Goal: Task Accomplishment & Management: Manage account settings

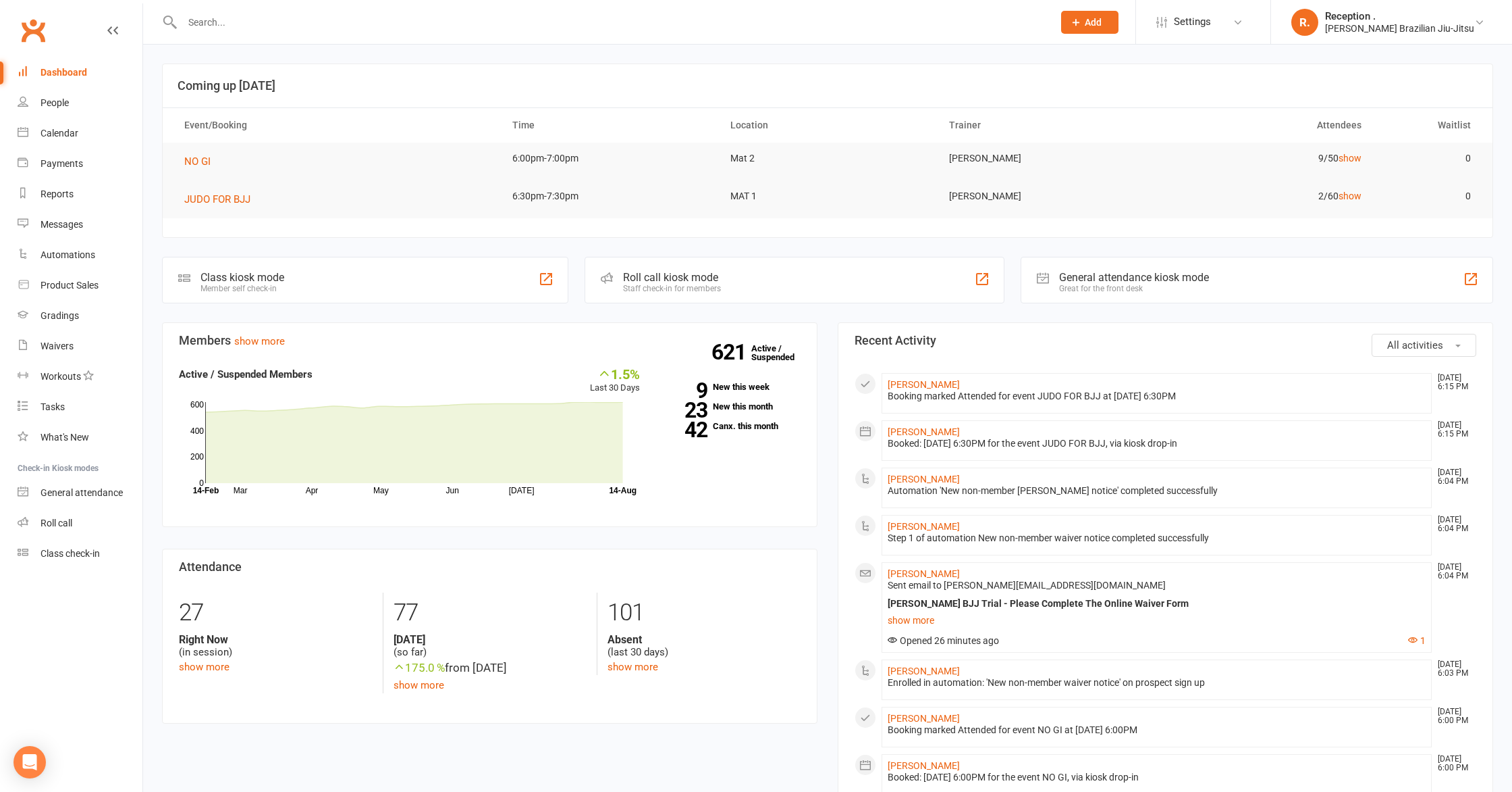
click at [377, 6] on div at bounding box center [603, 22] width 882 height 44
click at [371, 13] on input "text" at bounding box center [610, 22] width 865 height 19
paste input "[EMAIL_ADDRESS][DOMAIN_NAME]"
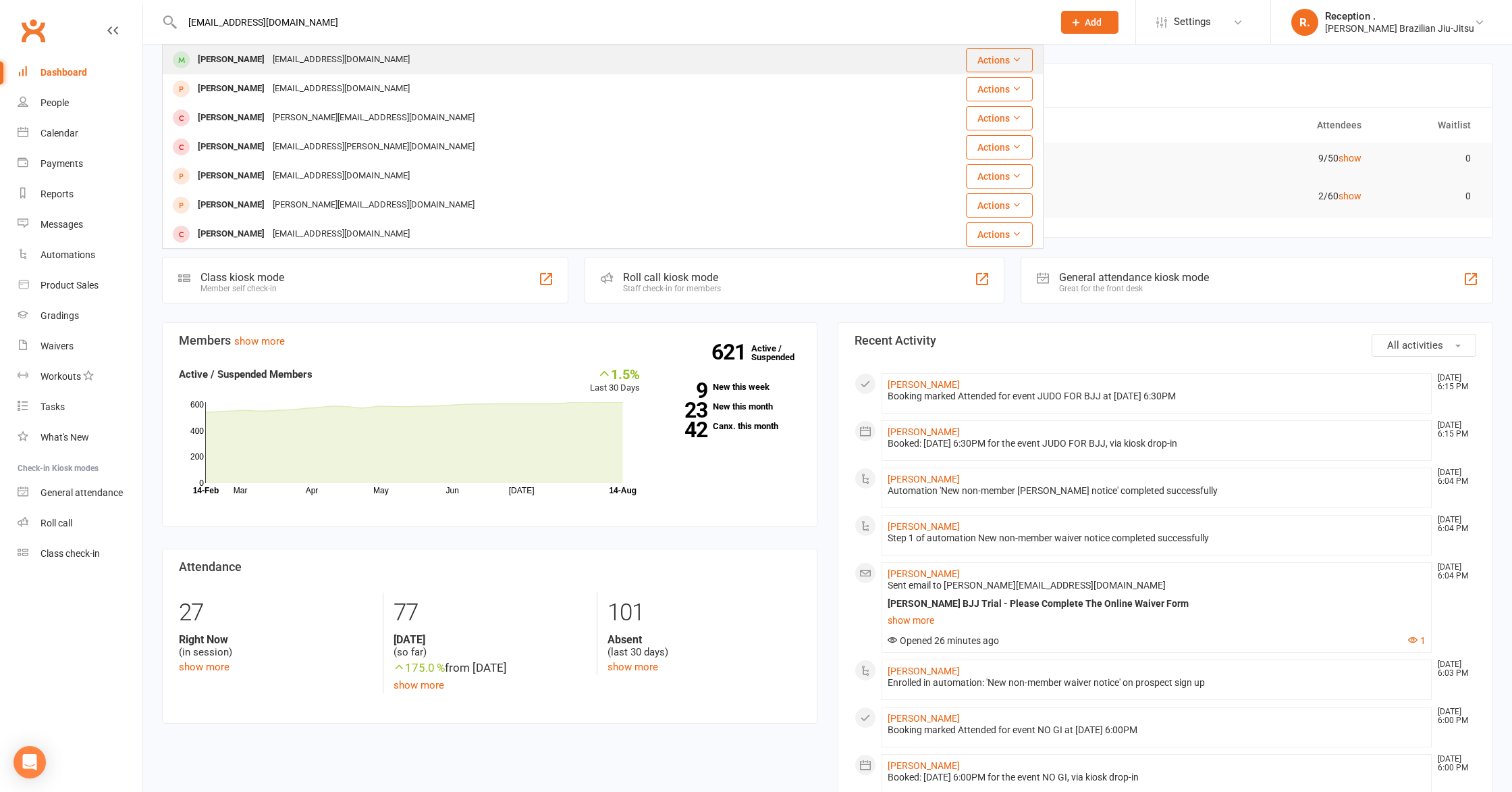
type input "[EMAIL_ADDRESS][DOMAIN_NAME]"
click at [357, 54] on div "Will Gavin [EMAIL_ADDRESS][DOMAIN_NAME]" at bounding box center [529, 60] width 732 height 28
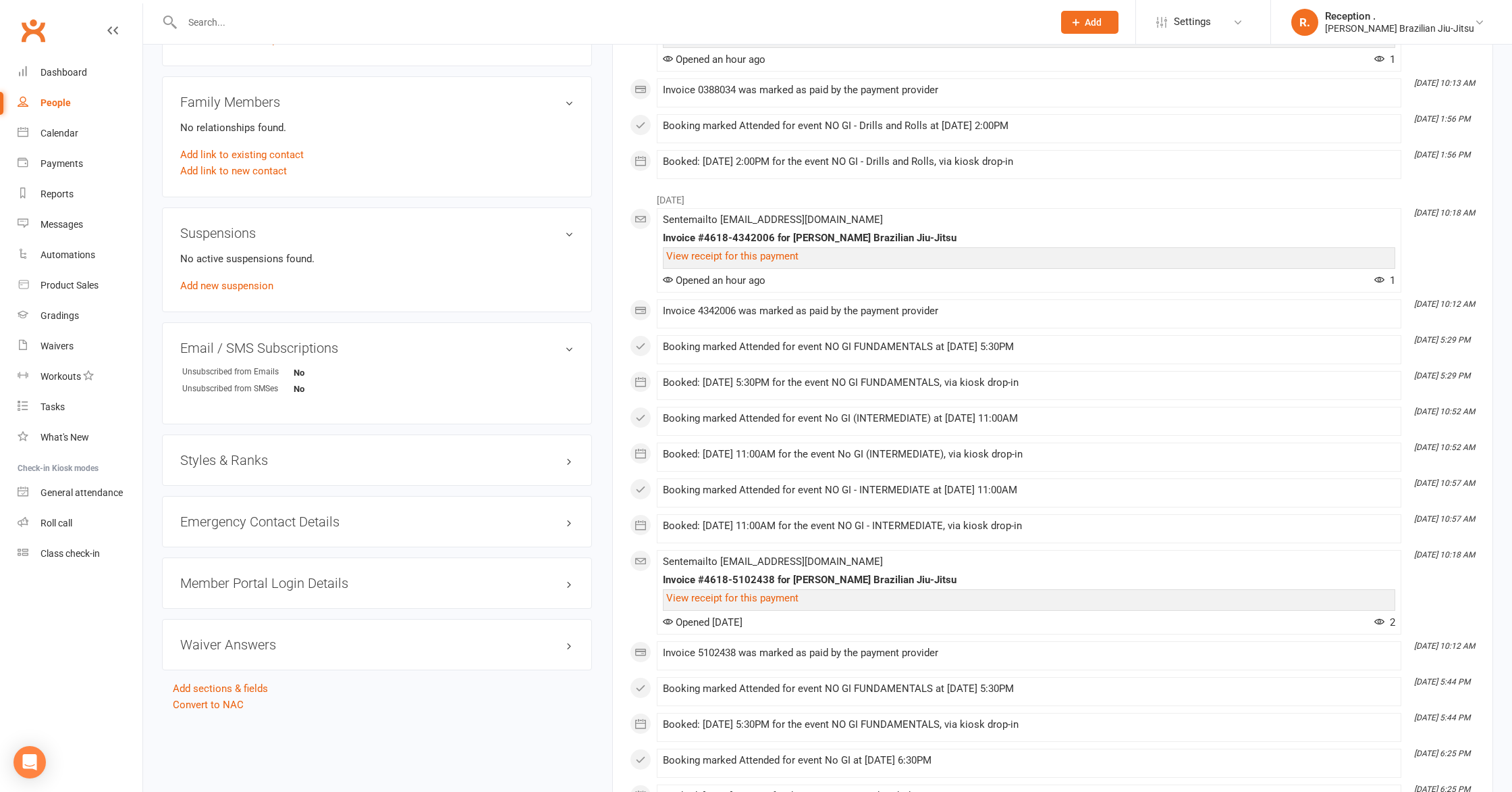
scroll to position [654, 0]
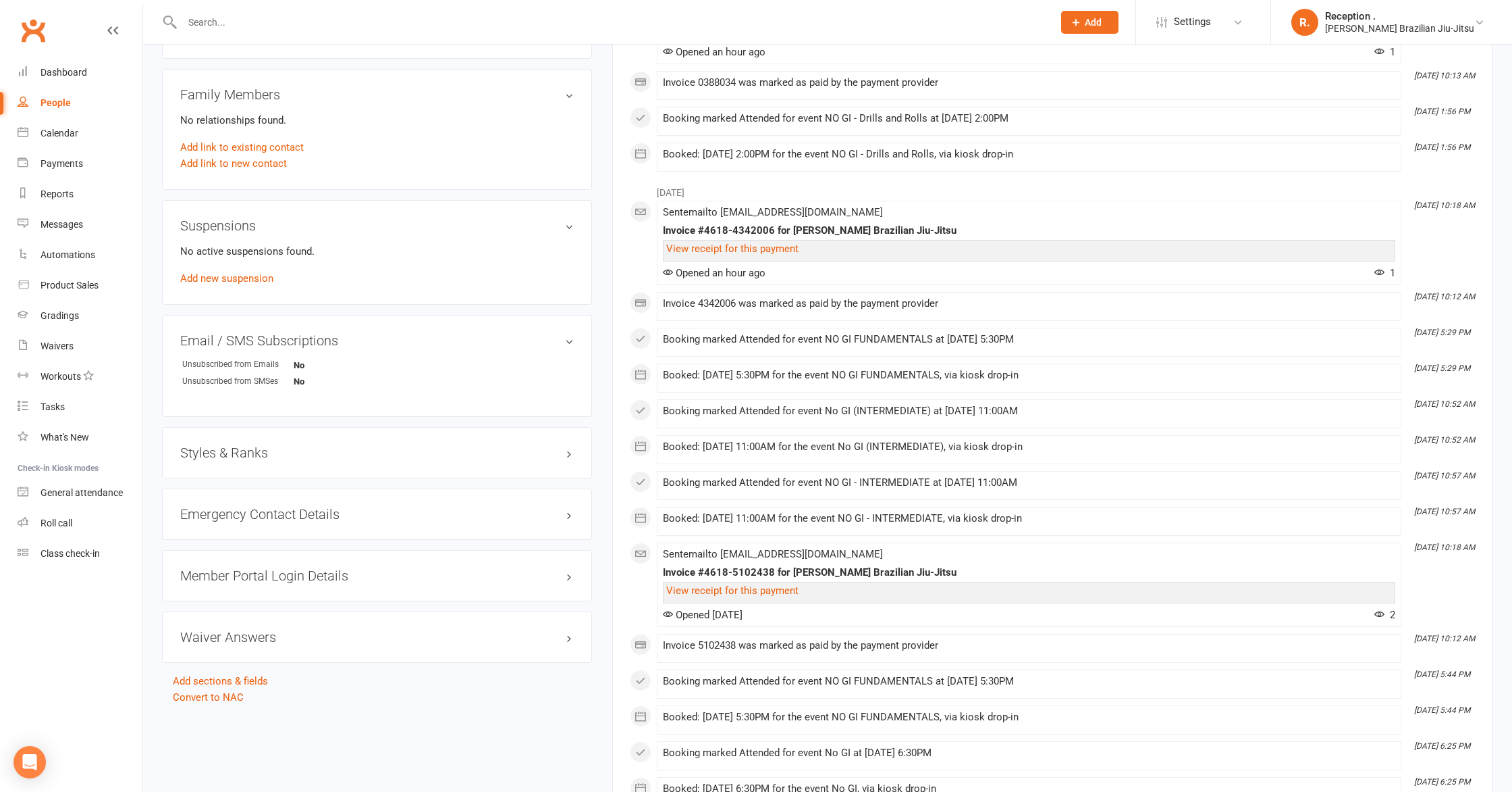
click at [243, 282] on div "No active suspensions found. Add new suspension" at bounding box center [377, 265] width 394 height 43
click at [263, 272] on link "Add new suspension" at bounding box center [227, 278] width 93 height 12
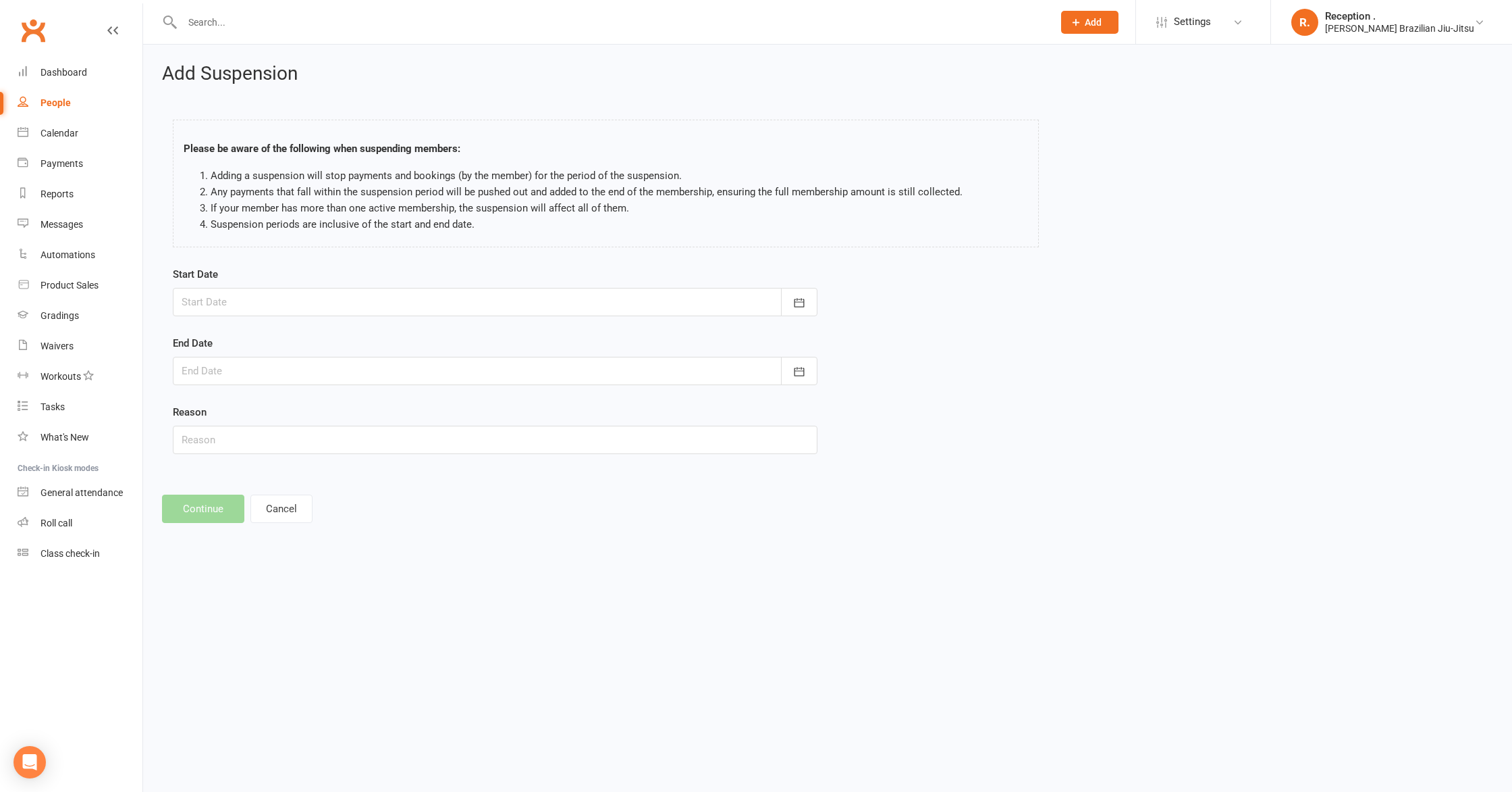
click at [333, 296] on div at bounding box center [495, 301] width 645 height 28
click at [353, 440] on button "14" at bounding box center [346, 439] width 28 height 24
type input "[DATE]"
drag, startPoint x: 372, startPoint y: 384, endPoint x: 353, endPoint y: 360, distance: 30.6
click at [371, 384] on div at bounding box center [495, 370] width 645 height 28
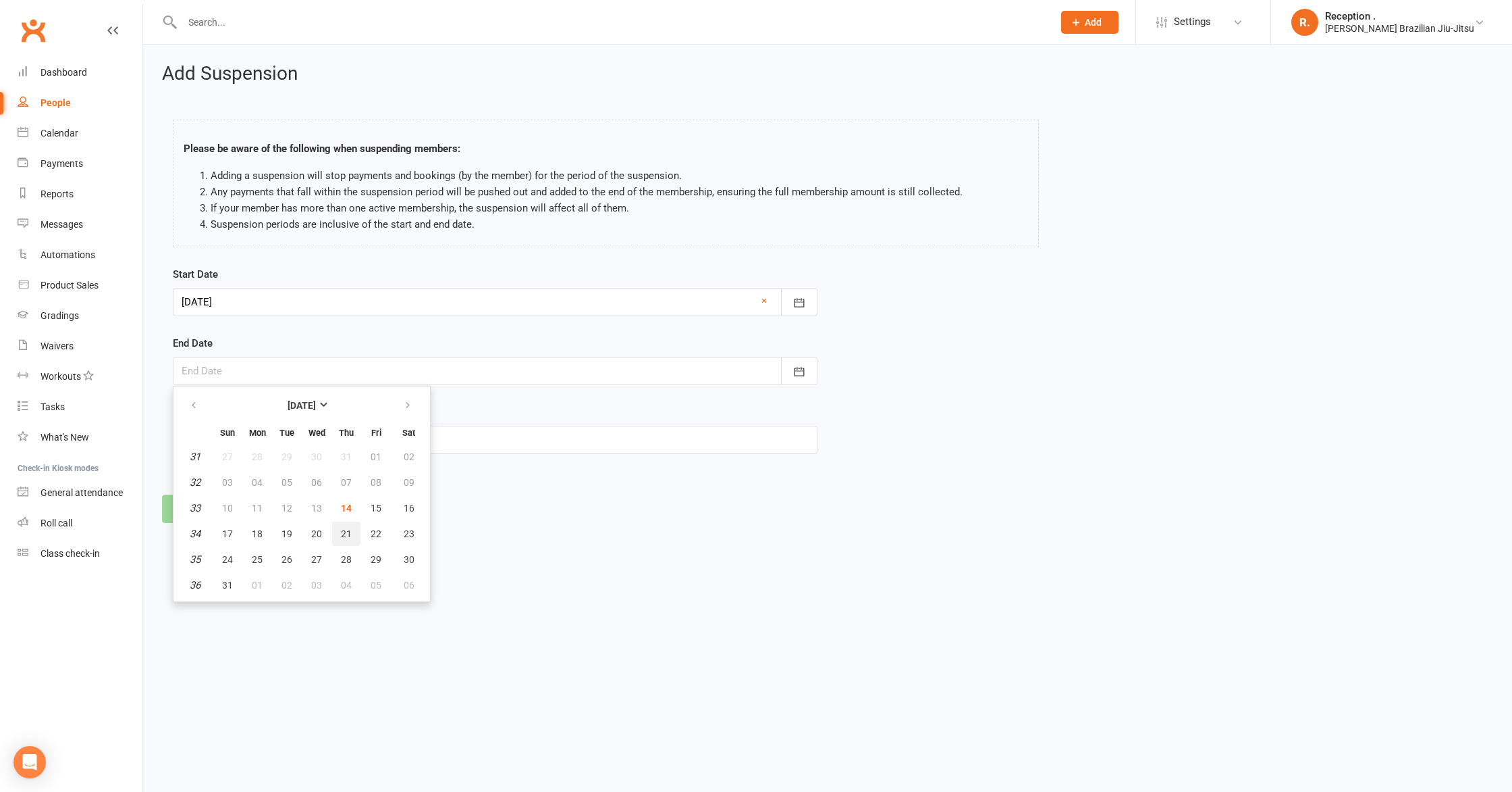
click at [336, 533] on button "21" at bounding box center [346, 533] width 28 height 24
type input "[DATE]"
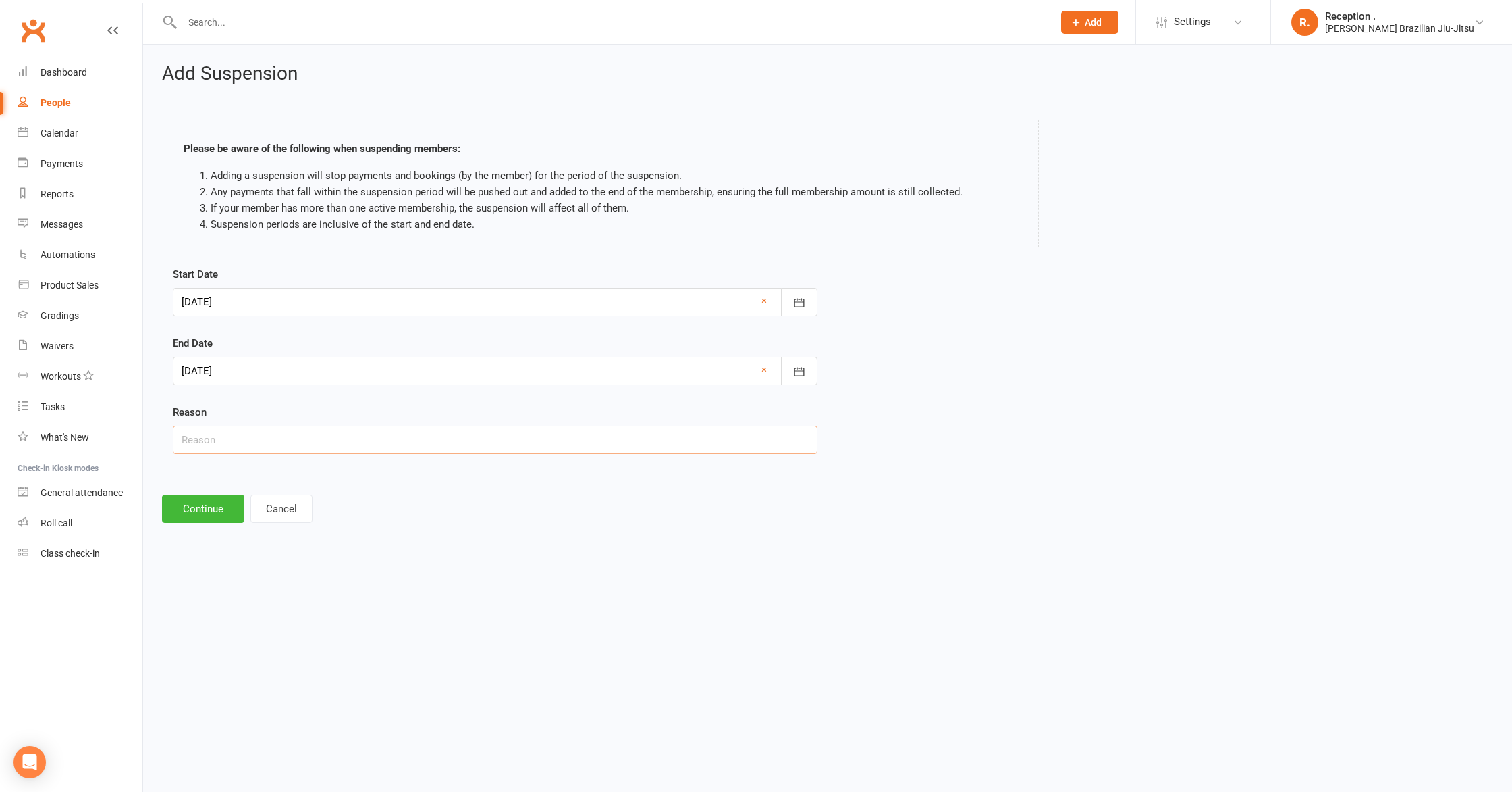
click at [270, 447] on input "text" at bounding box center [495, 439] width 645 height 28
type input "Injury"
click at [215, 506] on button "Continue" at bounding box center [203, 508] width 83 height 28
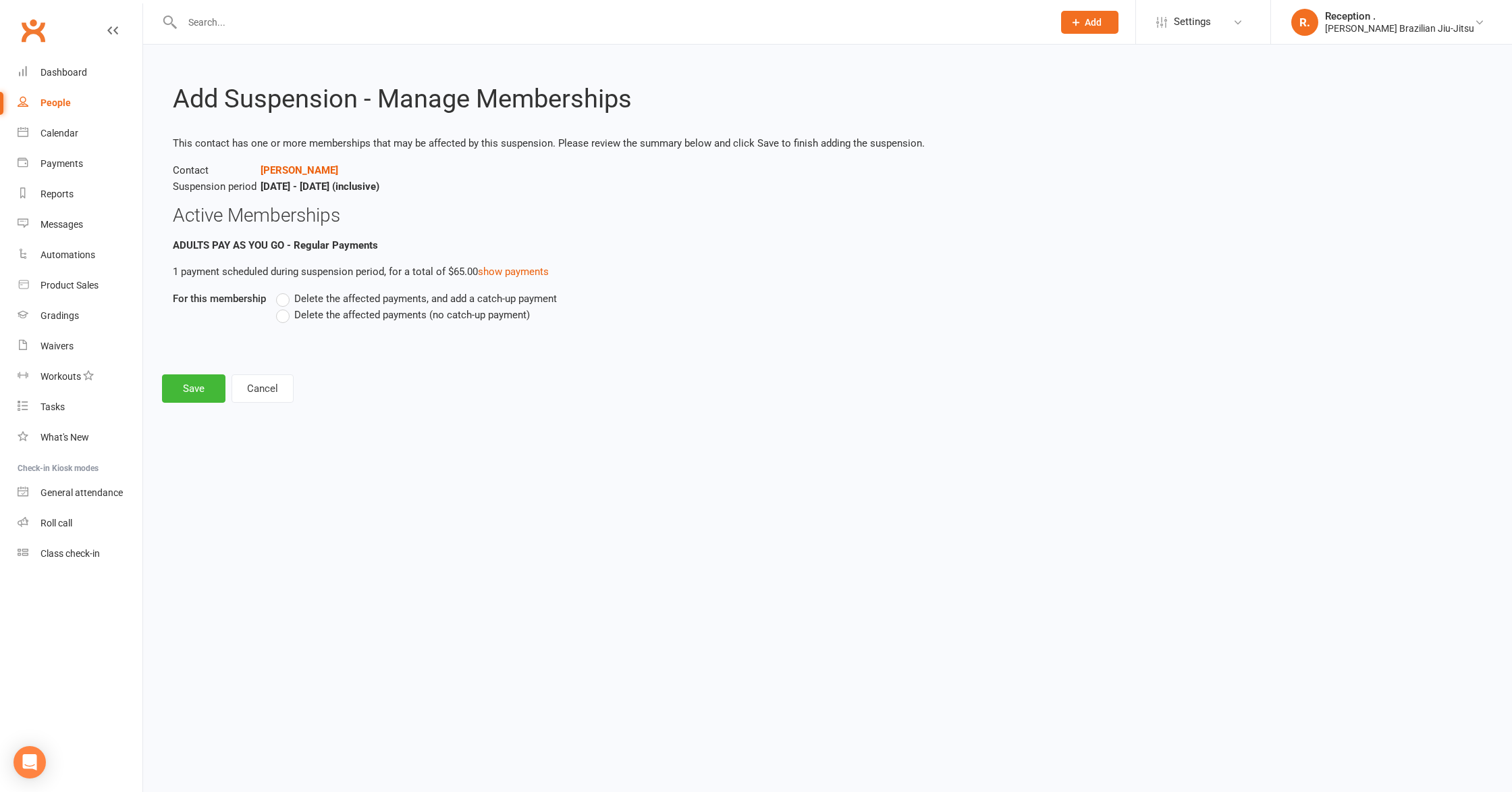
click at [407, 316] on span "Delete the affected payments (no catch-up payment)" at bounding box center [412, 313] width 236 height 14
click at [285, 306] on input "Delete the affected payments (no catch-up payment)" at bounding box center [281, 306] width 9 height 0
drag, startPoint x: 174, startPoint y: 381, endPoint x: 207, endPoint y: 385, distance: 33.2
click at [174, 381] on button "Save" at bounding box center [194, 388] width 64 height 28
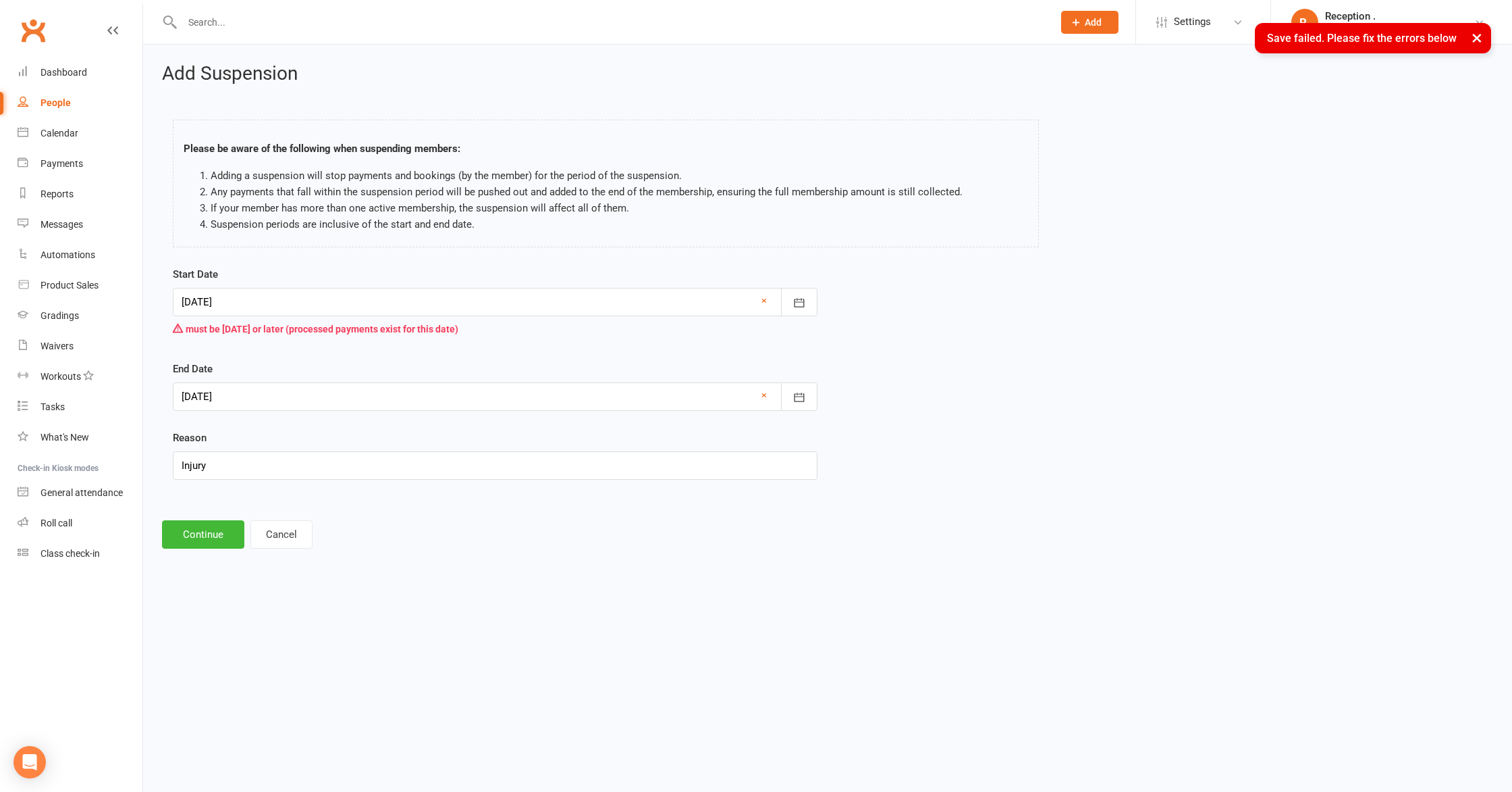
click at [256, 294] on div at bounding box center [495, 301] width 645 height 28
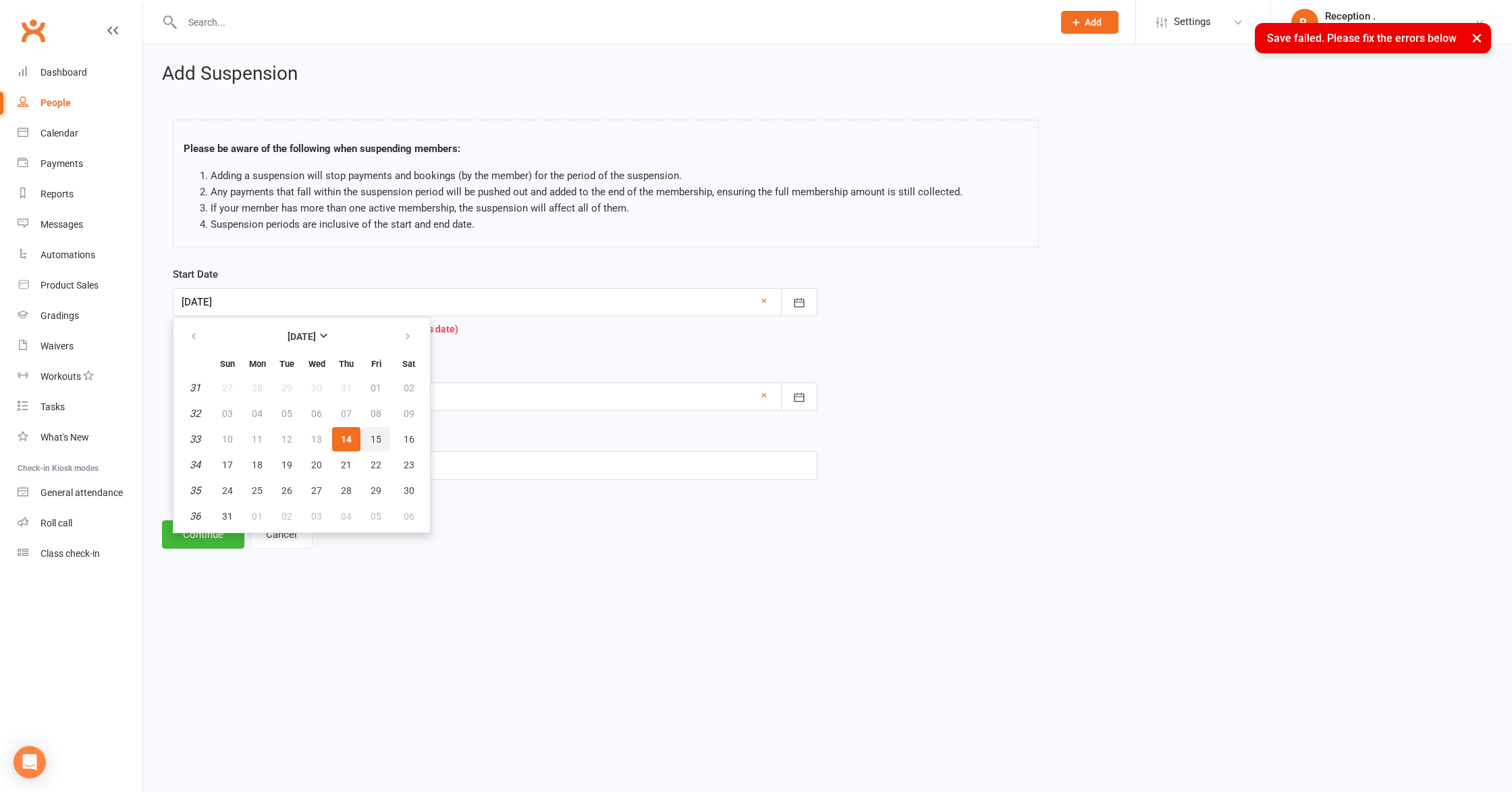
click at [378, 441] on span "15" at bounding box center [376, 439] width 11 height 11
type input "[DATE]"
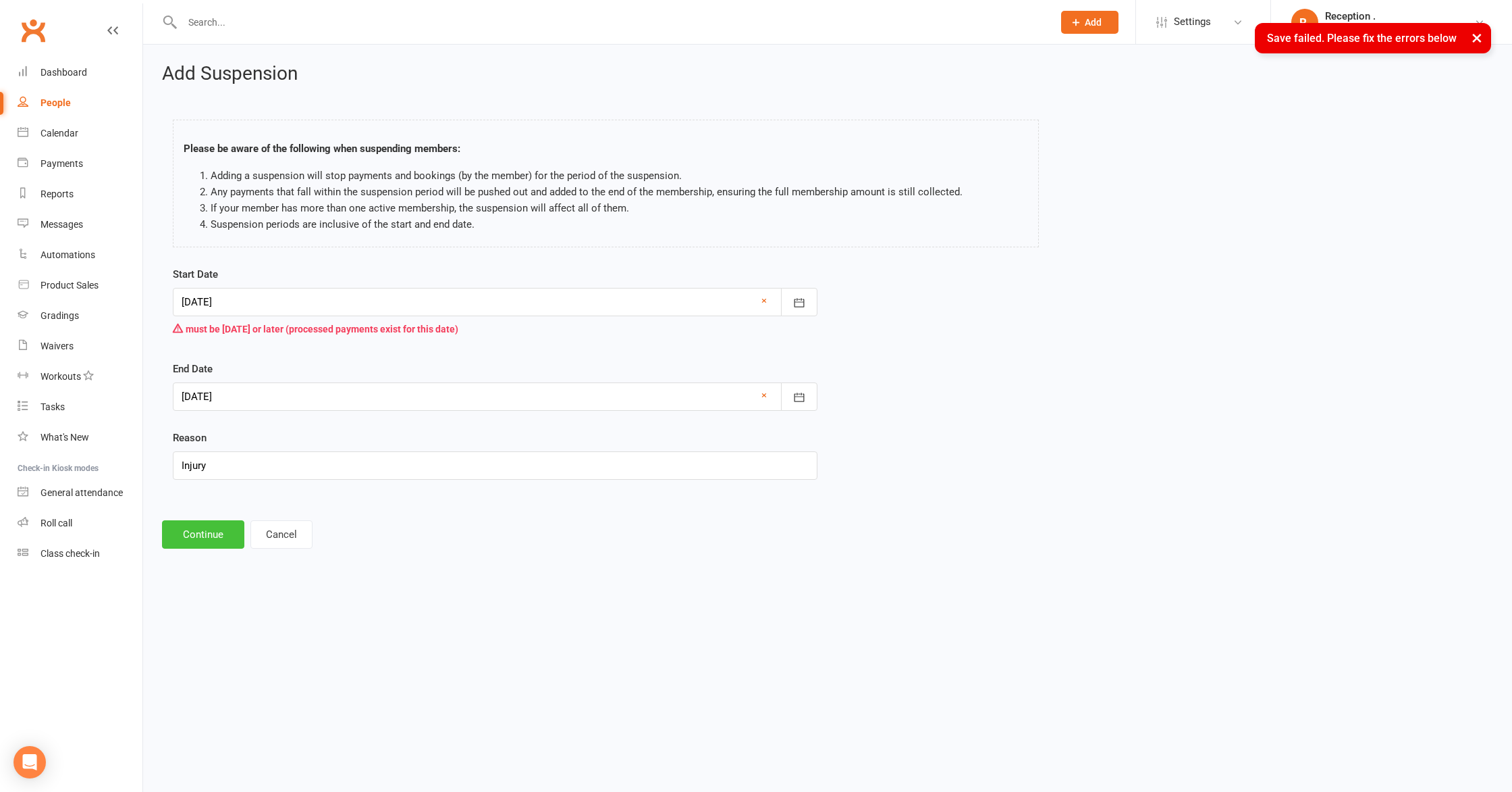
click at [204, 539] on button "Continue" at bounding box center [203, 534] width 83 height 28
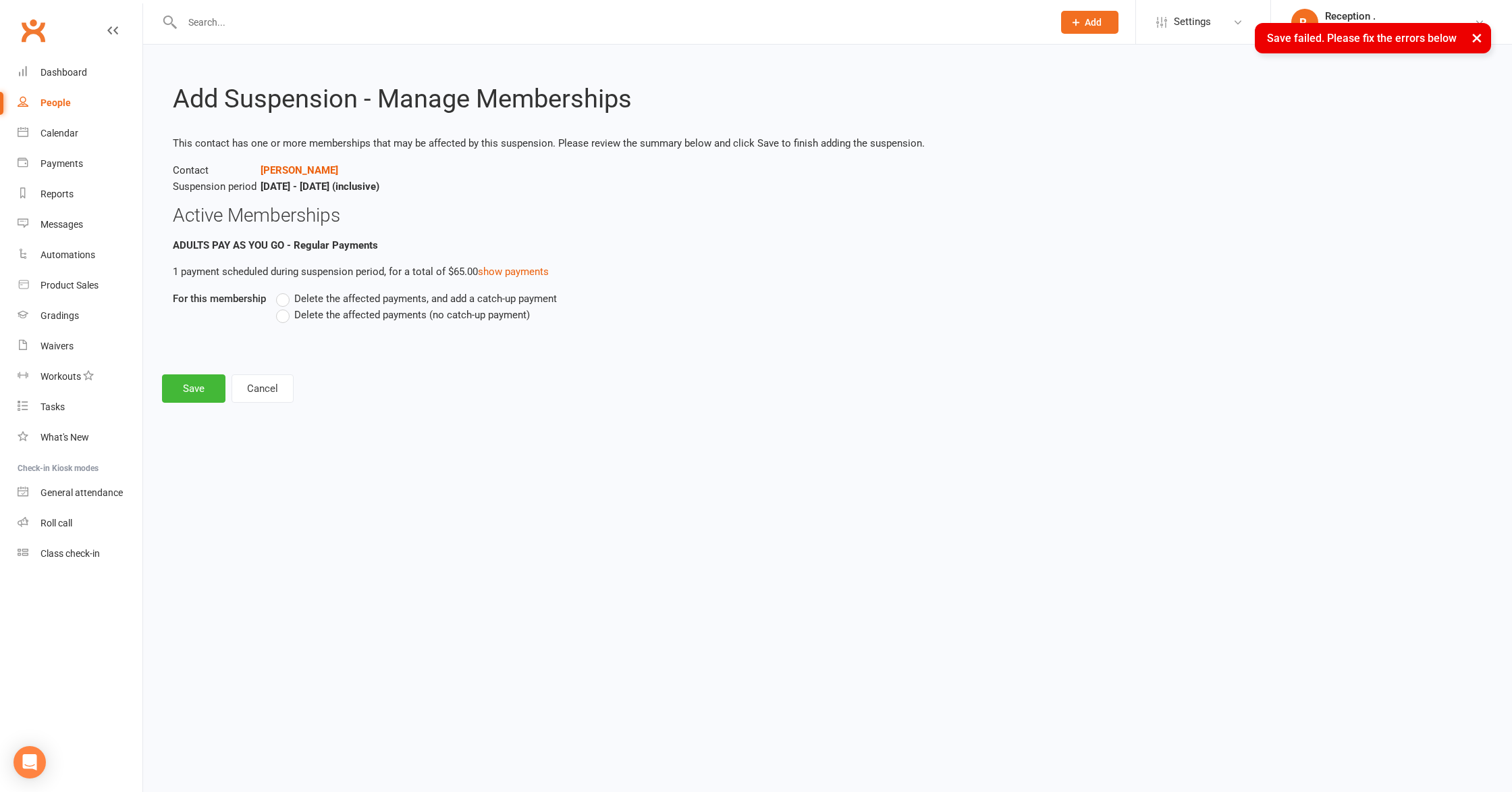
click at [340, 304] on label "Delete the affected payments, and add a catch-up payment" at bounding box center [416, 298] width 281 height 16
click at [285, 291] on input "Delete the affected payments, and add a catch-up payment" at bounding box center [281, 291] width 9 height 0
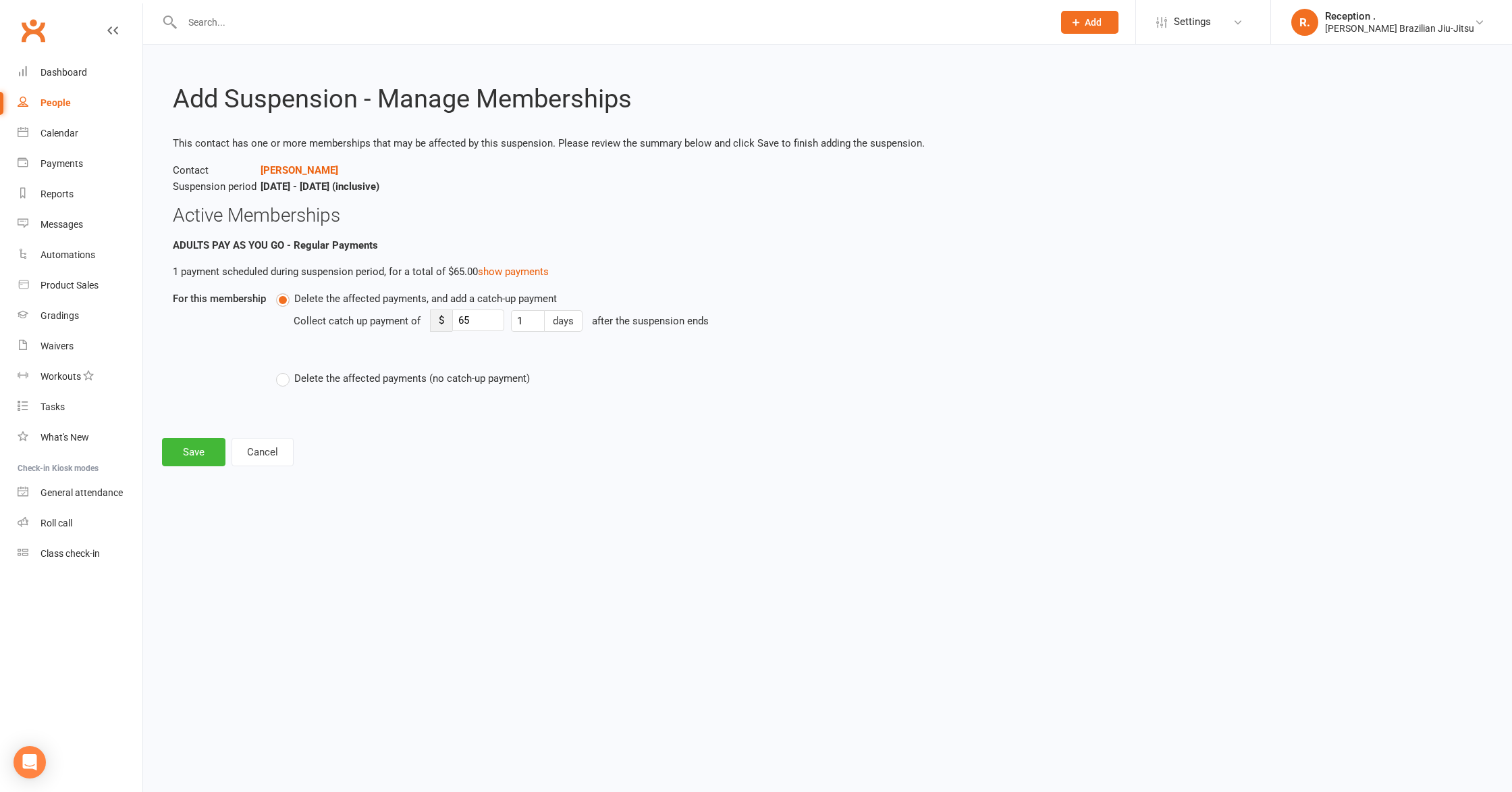
drag, startPoint x: 390, startPoint y: 358, endPoint x: 371, endPoint y: 371, distance: 23.0
click at [385, 362] on div "Delete the affected payments, and add a catch-up payment Collect catch up payme…" at bounding box center [702, 338] width 853 height 96
click at [371, 371] on span "Delete the affected payments (no catch-up payment)" at bounding box center [412, 377] width 236 height 14
click at [285, 370] on input "Delete the affected payments (no catch-up payment)" at bounding box center [281, 370] width 9 height 0
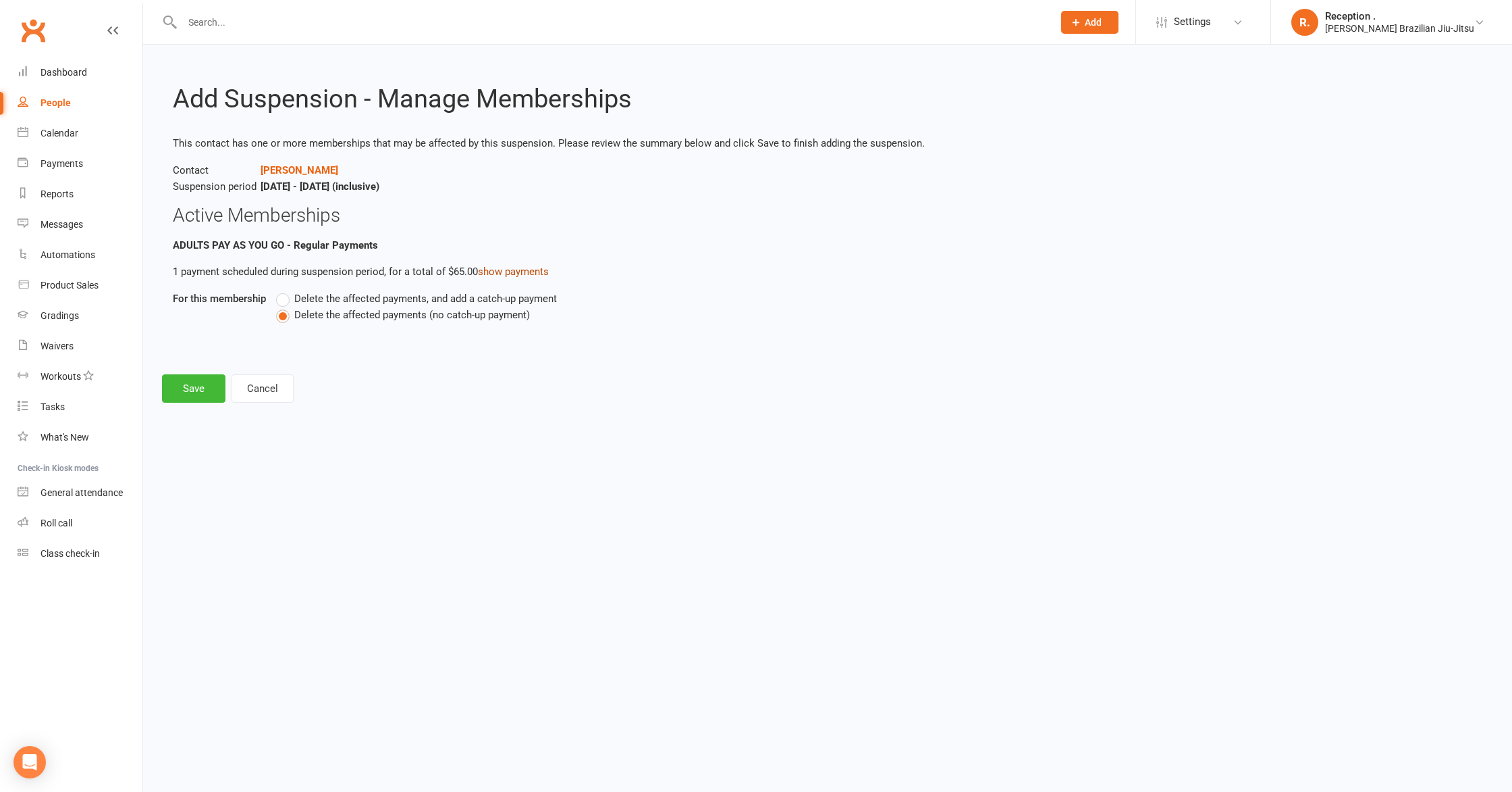
click at [521, 275] on link "show payments" at bounding box center [513, 272] width 71 height 12
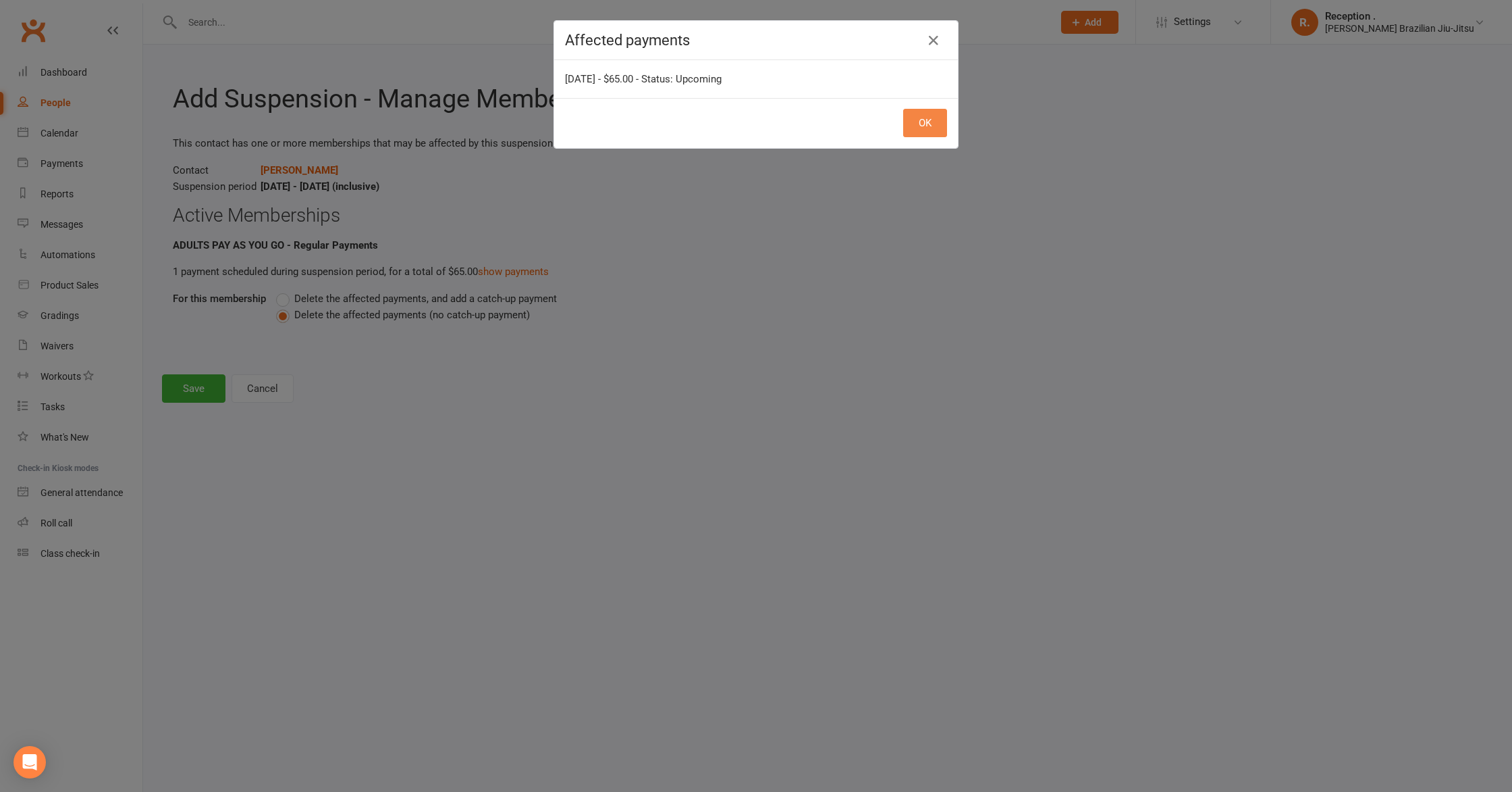
drag, startPoint x: 921, startPoint y: 121, endPoint x: 819, endPoint y: 151, distance: 106.3
click at [921, 121] on button "OK" at bounding box center [925, 122] width 44 height 28
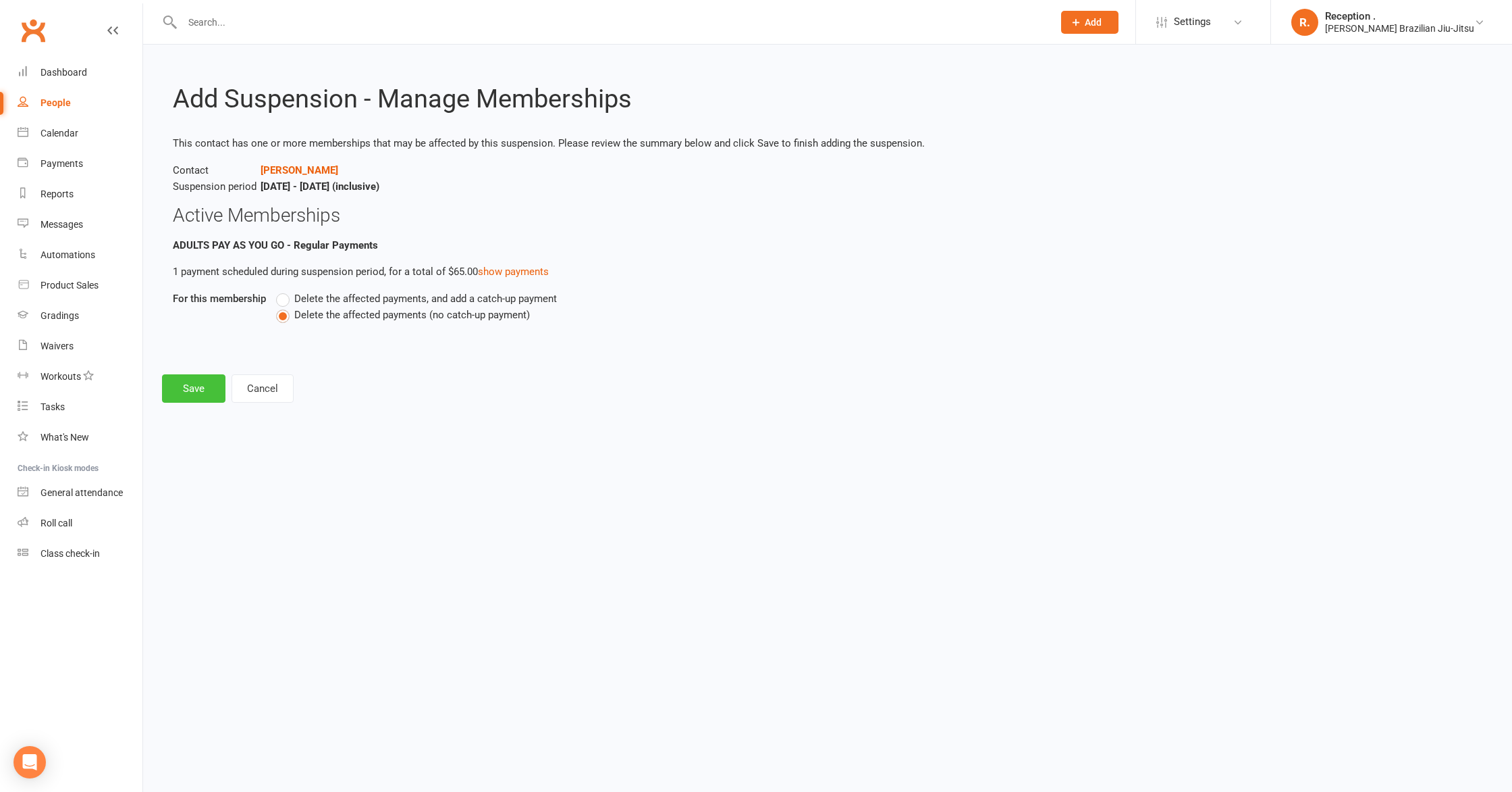
click at [205, 390] on button "Save" at bounding box center [194, 388] width 64 height 28
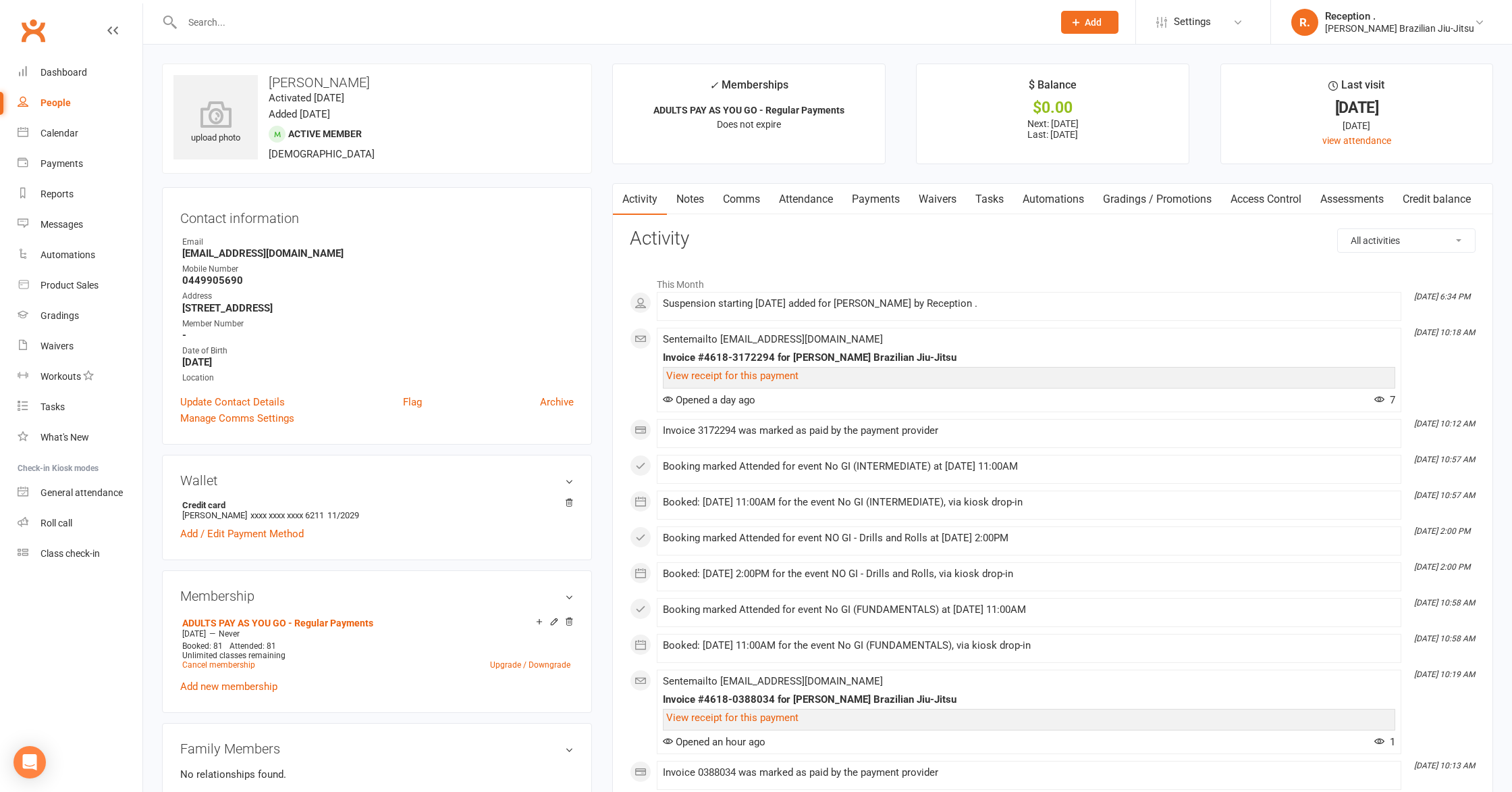
click at [874, 197] on link "Payments" at bounding box center [876, 199] width 67 height 31
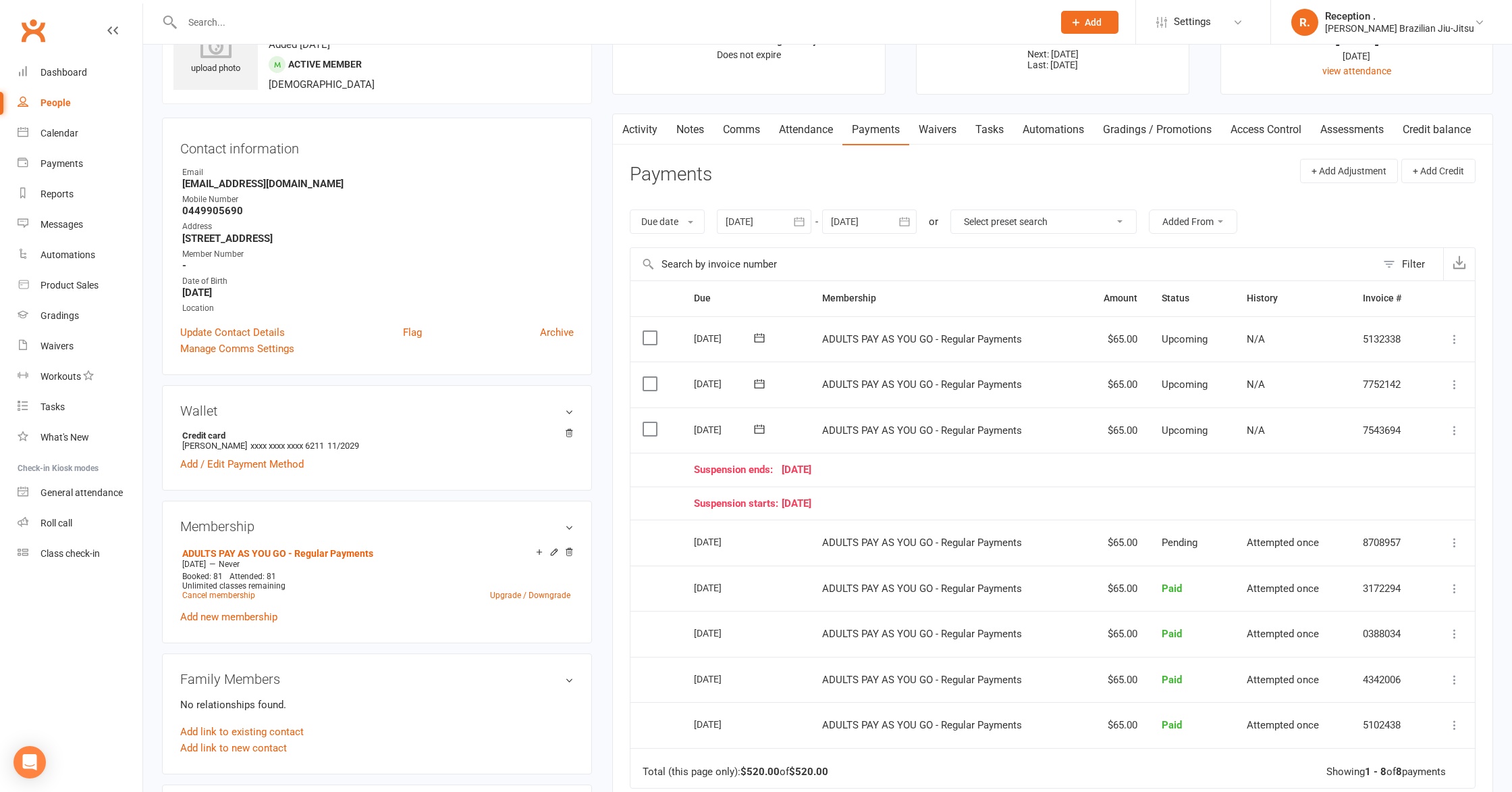
scroll to position [72, 0]
click at [757, 422] on icon at bounding box center [759, 426] width 10 height 9
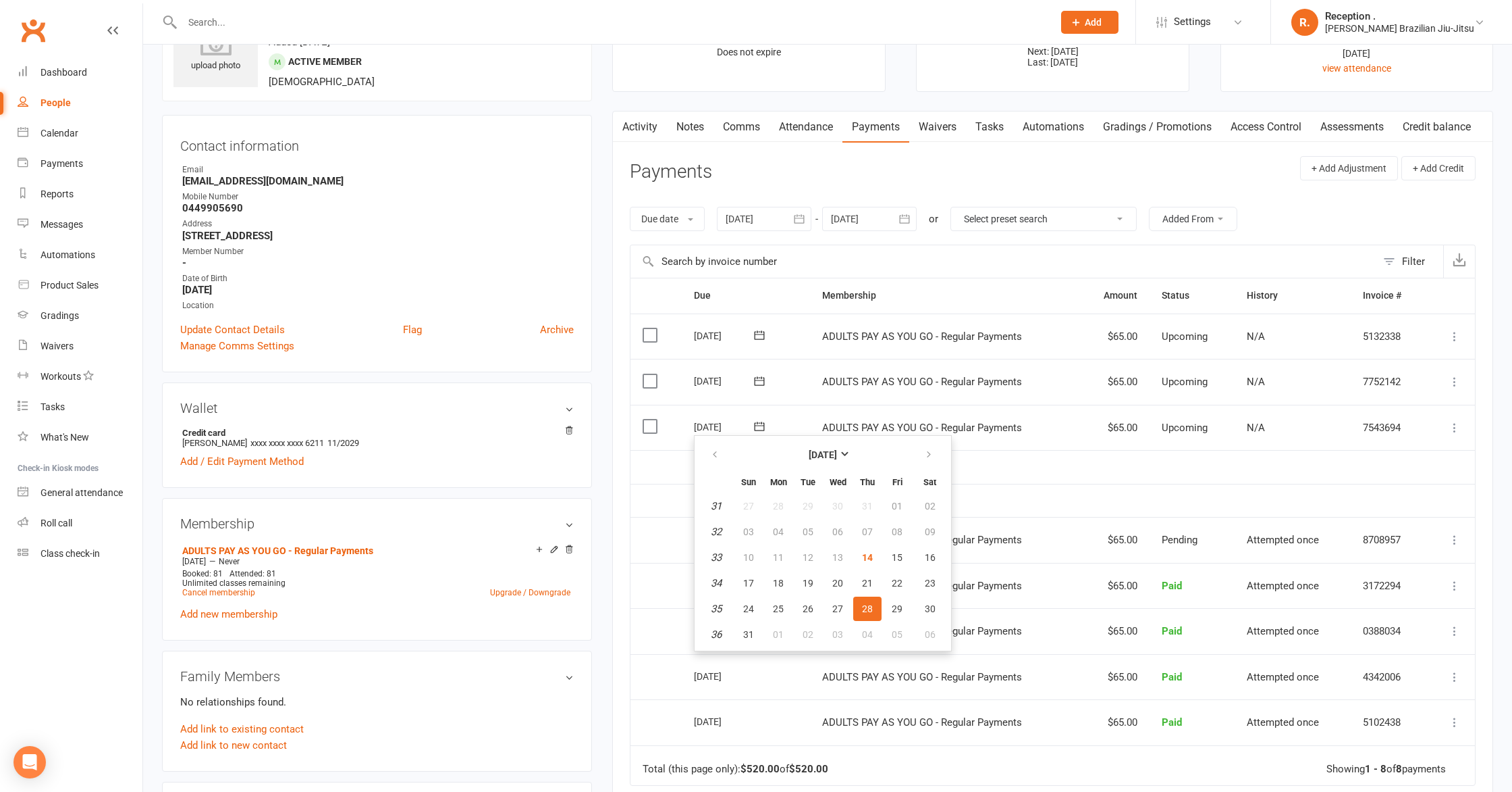
click at [617, 414] on div "Activity Notes Comms Attendance Payments Waivers Tasks Automations Gradings / P…" at bounding box center [1053, 545] width 881 height 870
